Goal: Check status: Check status

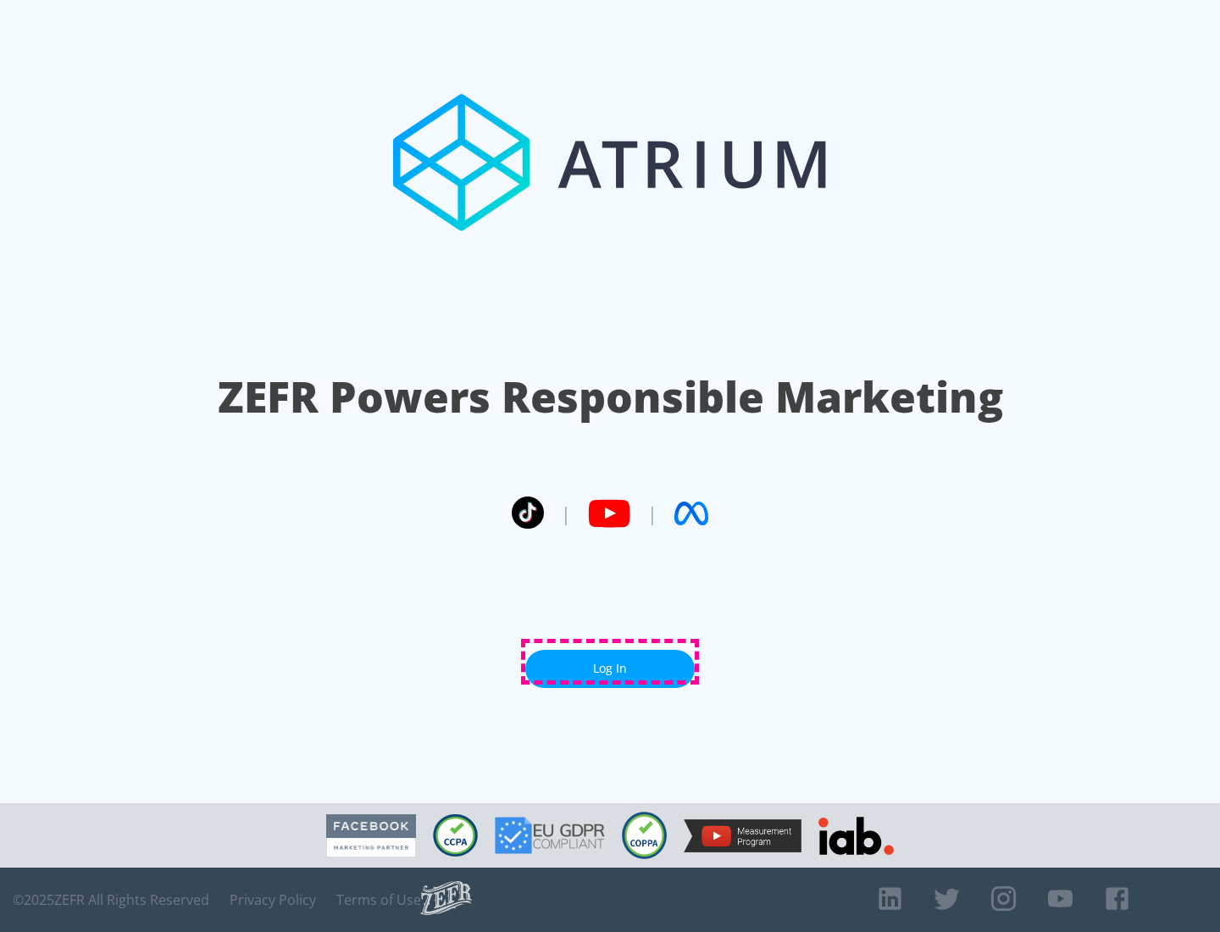
click at [610, 662] on link "Log In" at bounding box center [609, 669] width 169 height 38
